Goal: Information Seeking & Learning: Learn about a topic

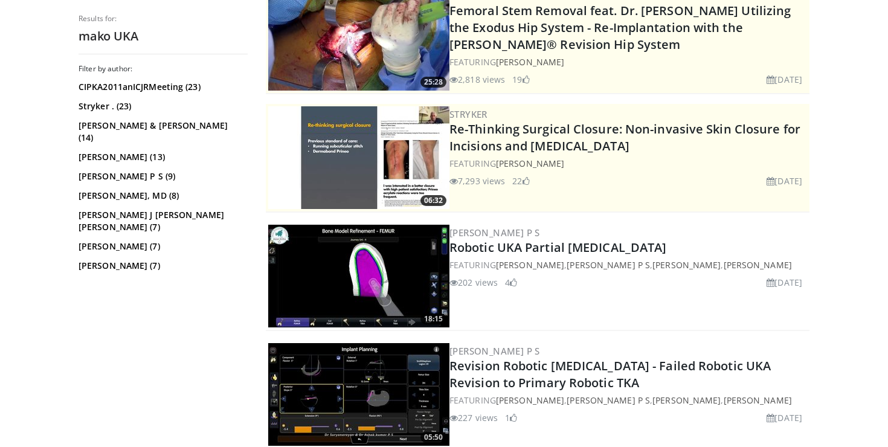
scroll to position [233, 0]
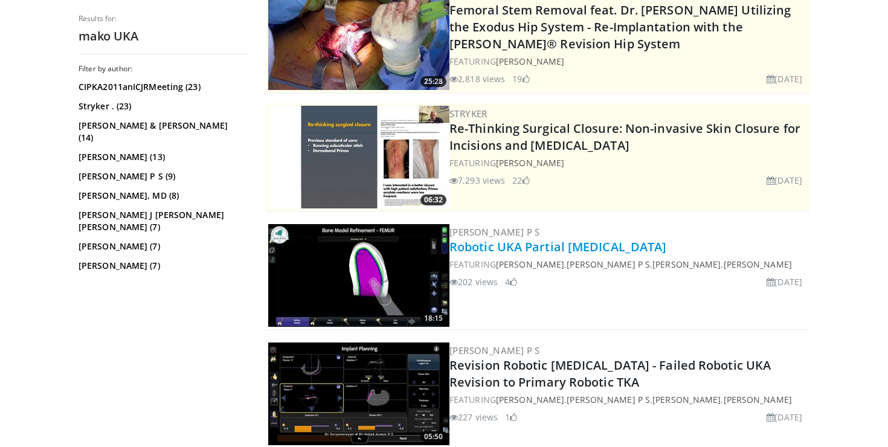
click at [447, 252] on link "Robotic UKA Partial [MEDICAL_DATA]" at bounding box center [557, 247] width 217 height 16
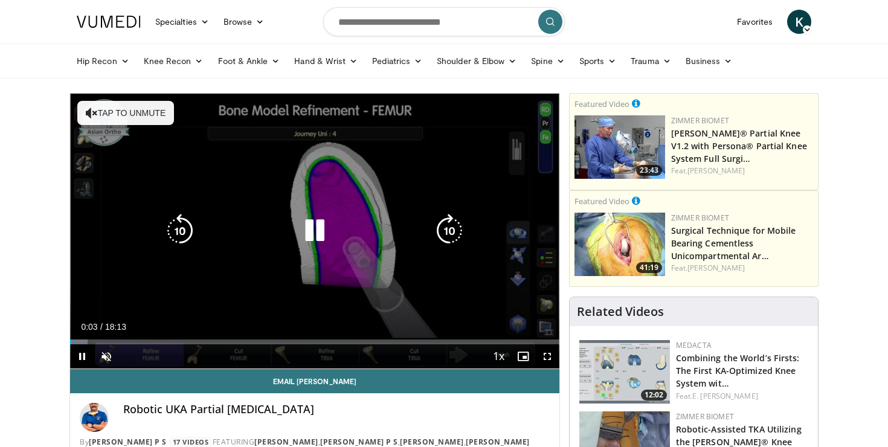
click at [304, 214] on icon "Video Player" at bounding box center [315, 231] width 34 height 34
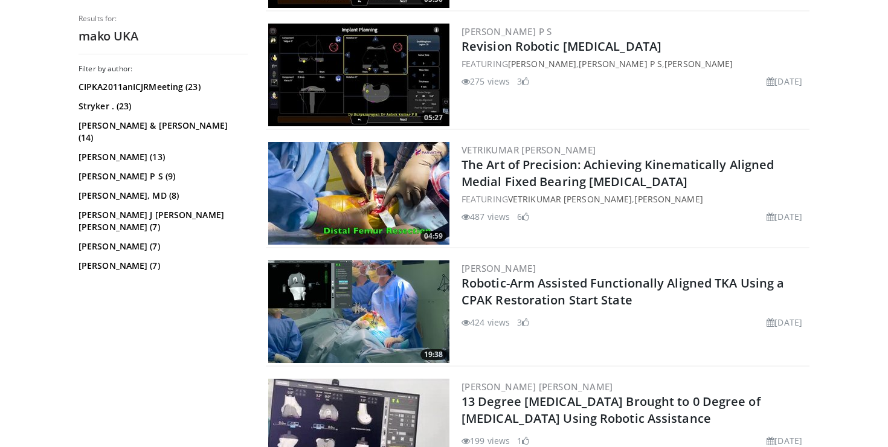
scroll to position [602, 0]
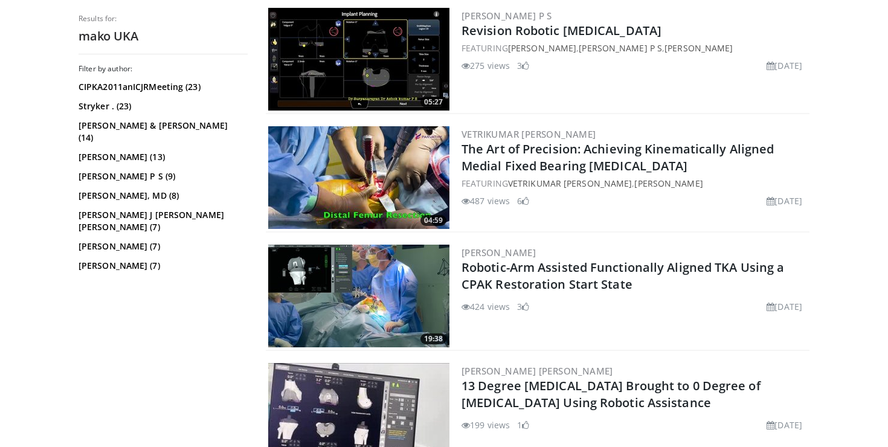
click at [484, 159] on link "The Art of Precision: Achieving Kinematically Aligned Medial Fixed Bearing Unic…" at bounding box center [618, 157] width 312 height 33
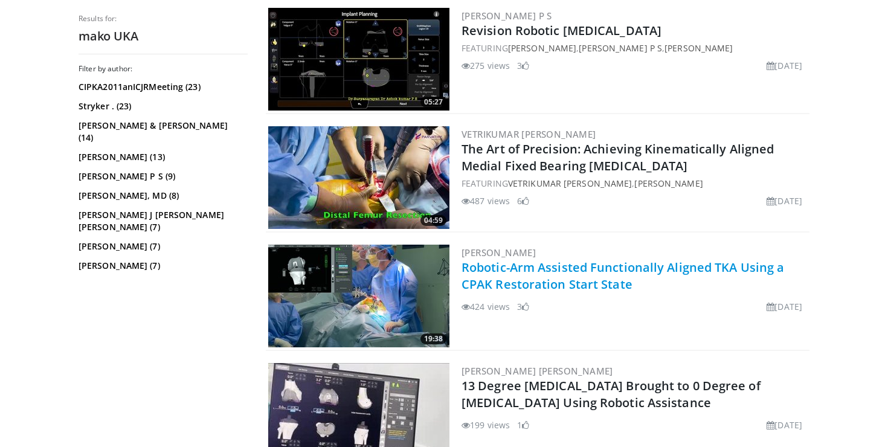
click at [555, 266] on link "Robotic-Arm Assisted Functionally Aligned TKA Using a CPAK Restoration Start St…" at bounding box center [623, 275] width 323 height 33
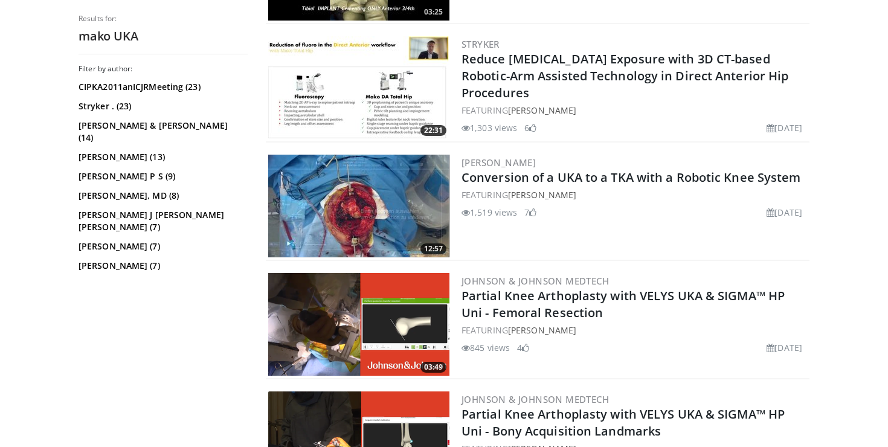
scroll to position [1289, 0]
